Goal: Find specific page/section: Find specific page/section

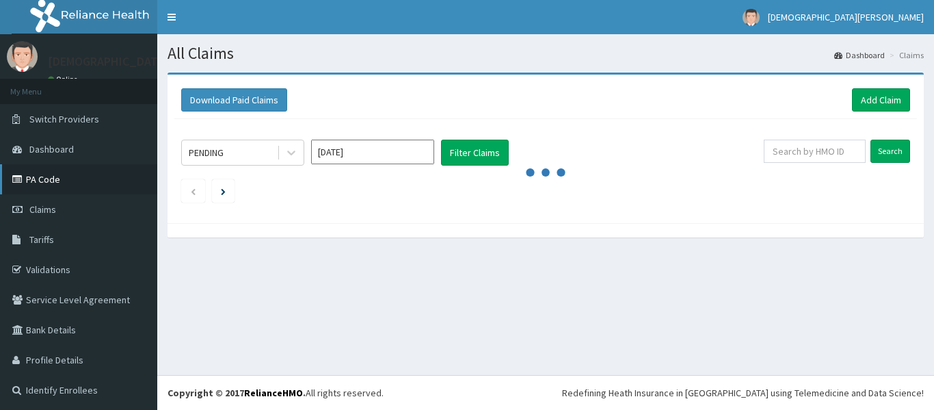
click at [53, 177] on link "PA Code" at bounding box center [78, 179] width 157 height 30
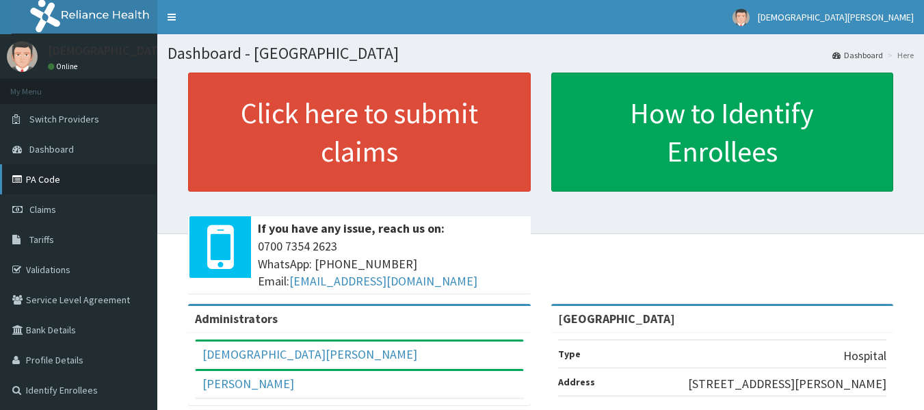
click at [57, 188] on link "PA Code" at bounding box center [78, 179] width 157 height 30
